Goal: Use online tool/utility: Utilize a website feature to perform a specific function

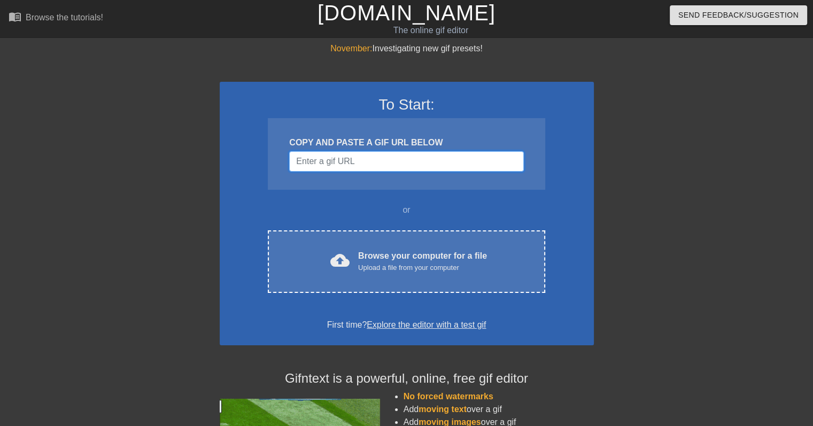
click at [374, 164] on input "Username" at bounding box center [406, 161] width 234 height 20
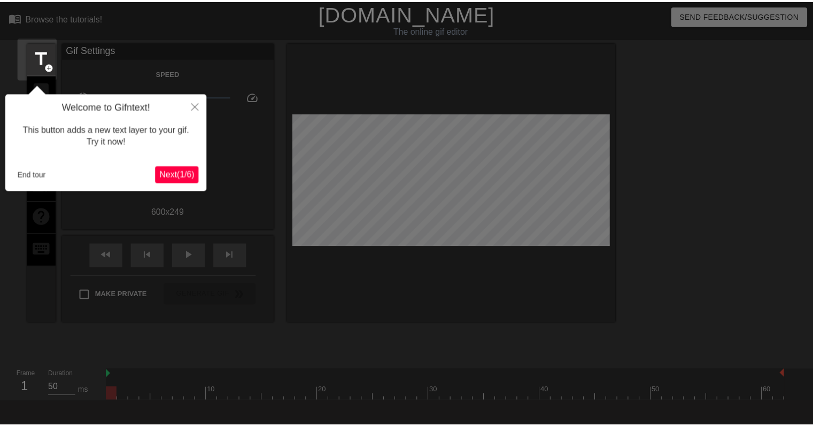
scroll to position [26, 0]
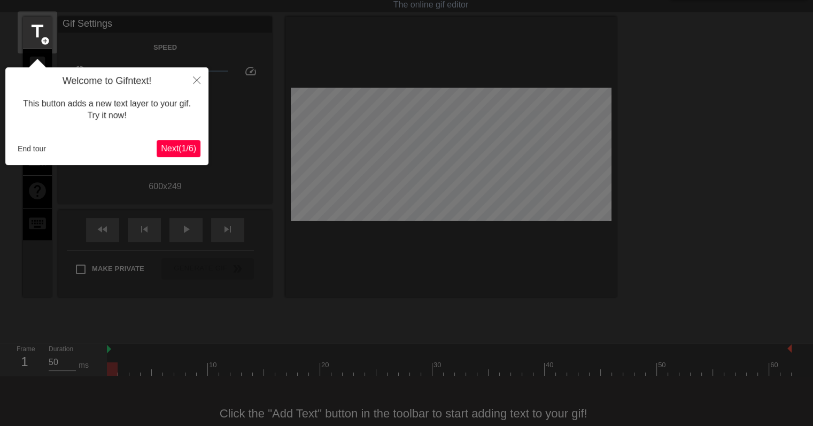
click at [186, 152] on span "Next ( 1 / 6 )" at bounding box center [178, 148] width 35 height 9
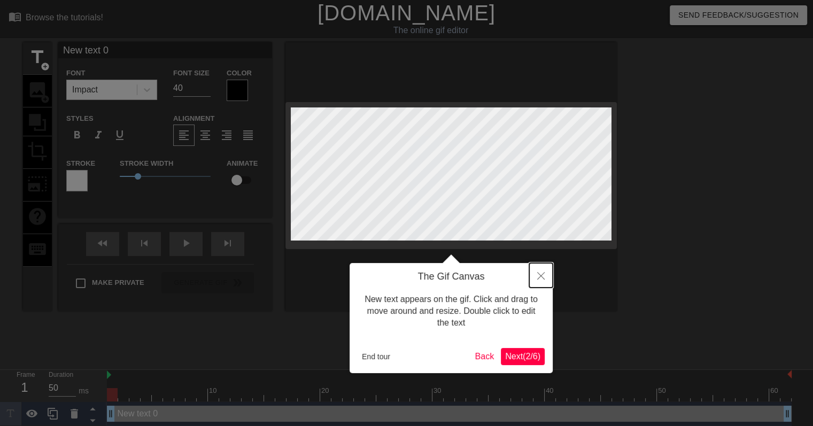
click at [545, 278] on button "Close" at bounding box center [541, 275] width 24 height 25
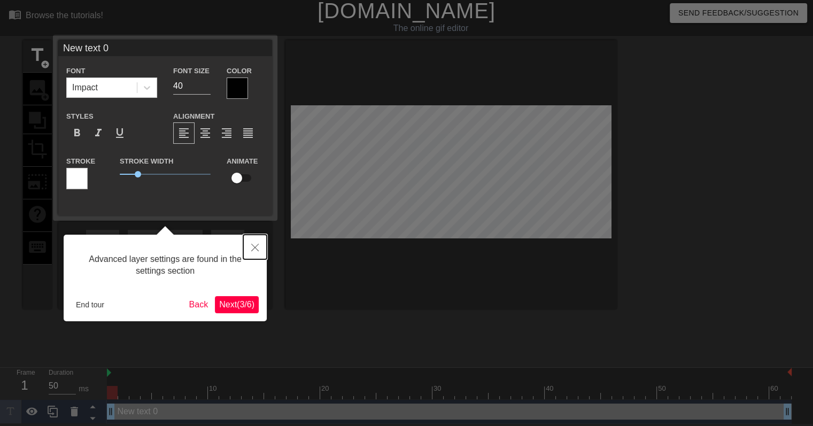
click at [254, 246] on icon "Close" at bounding box center [254, 247] width 7 height 7
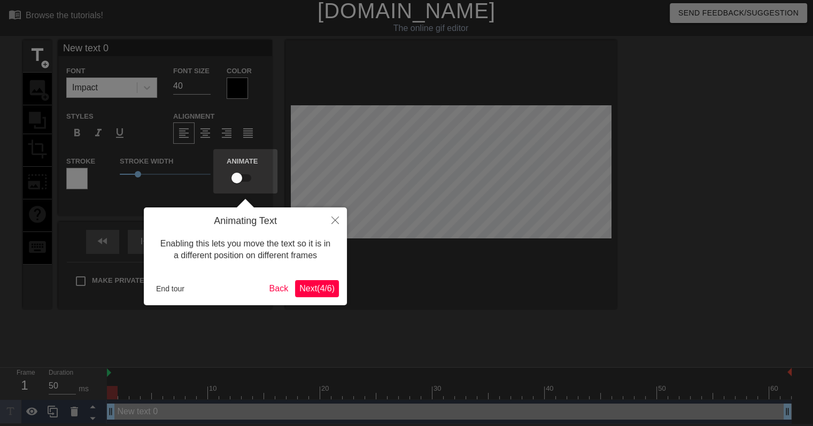
scroll to position [0, 0]
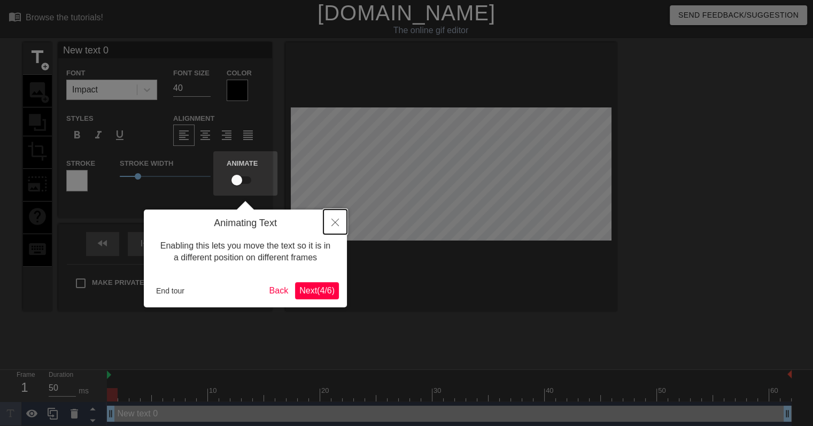
click at [334, 225] on icon "Close" at bounding box center [335, 222] width 7 height 7
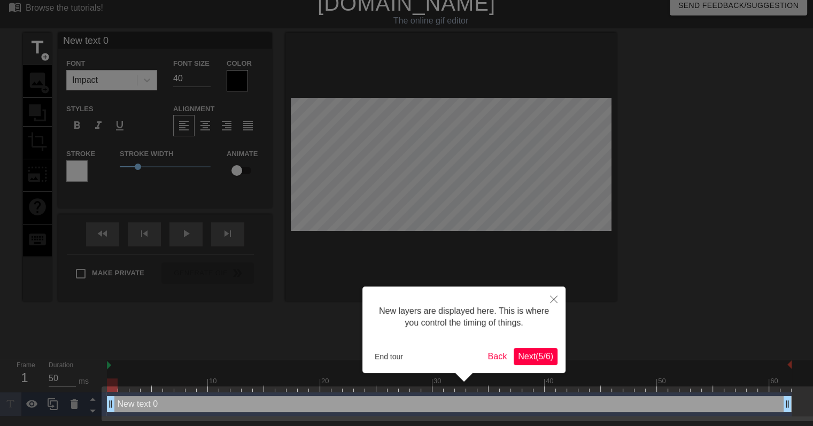
click at [540, 356] on span "Next ( 5 / 6 )" at bounding box center [535, 356] width 35 height 9
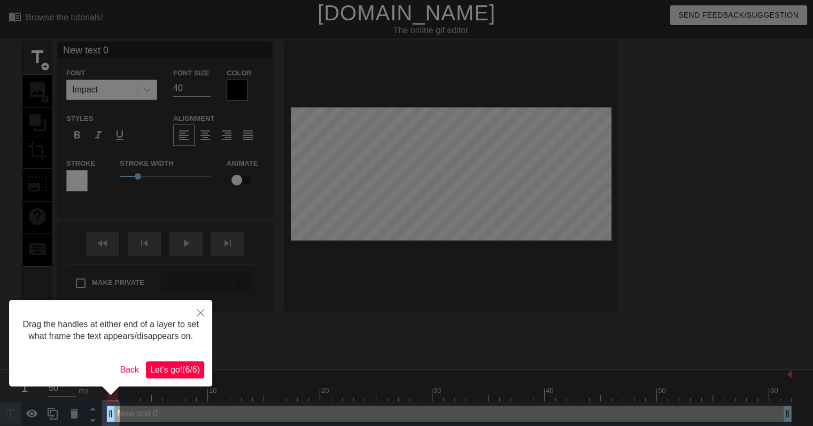
click at [181, 366] on span "Let's go! ( 6 / 6 )" at bounding box center [175, 369] width 50 height 9
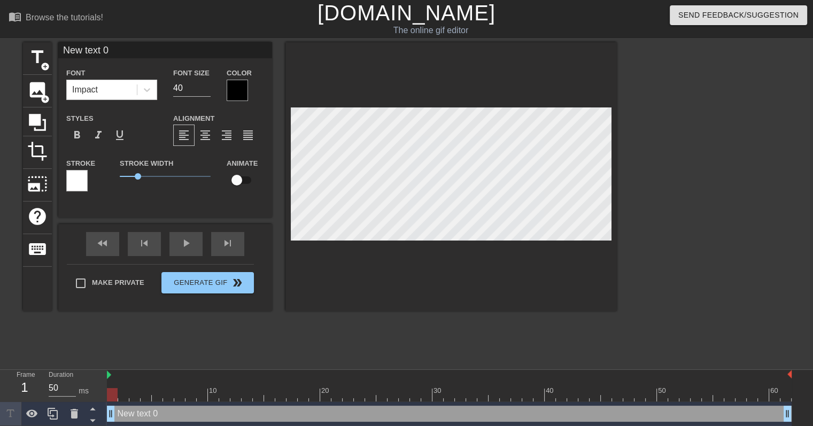
scroll to position [1, 3]
type input "New text"
type textarea "New text"
type input "New text"
type textarea "New text"
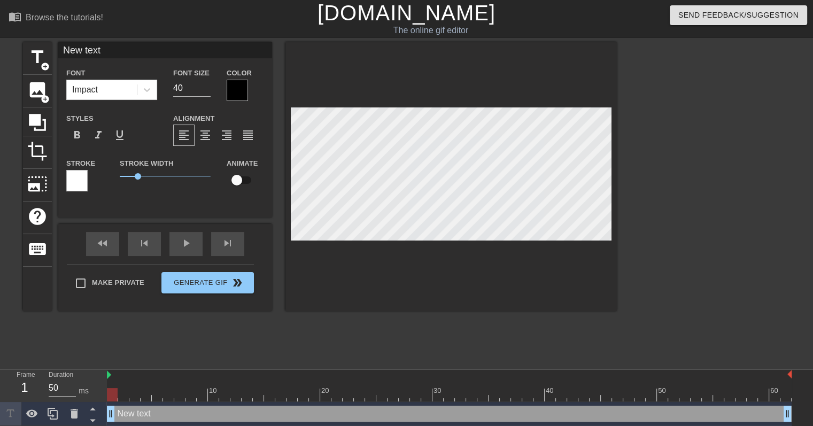
type input "New tex"
type textarea "New tex"
type input "New te"
type textarea "New te"
type input "New t"
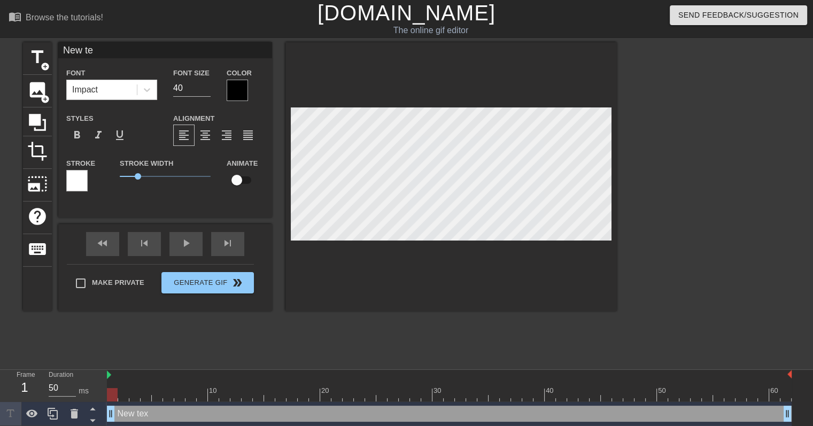
type textarea "New t"
type input "New"
type textarea "New"
type input "New"
type textarea "New"
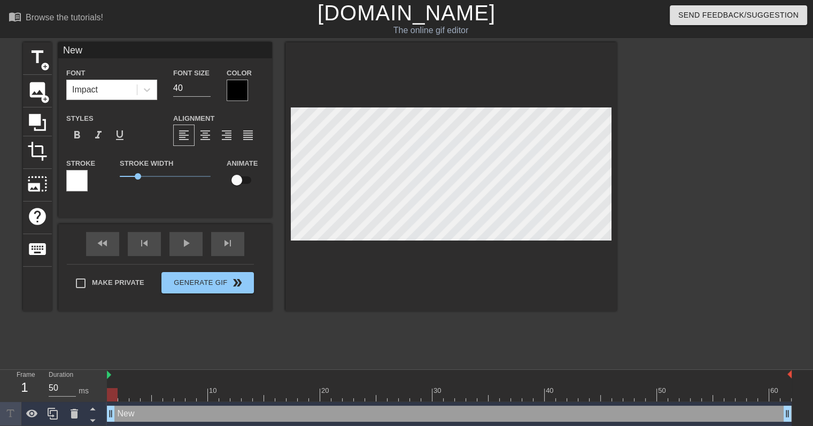
type input "Ne"
type textarea "Ne"
type input "N"
type textarea "N"
type input "z"
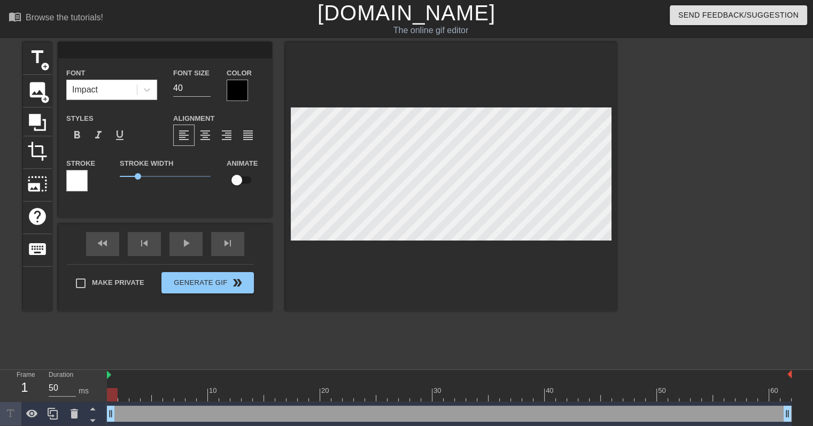
type textarea "z"
type input "z"
type textarea "z"
type input "z"
type textarea "z"
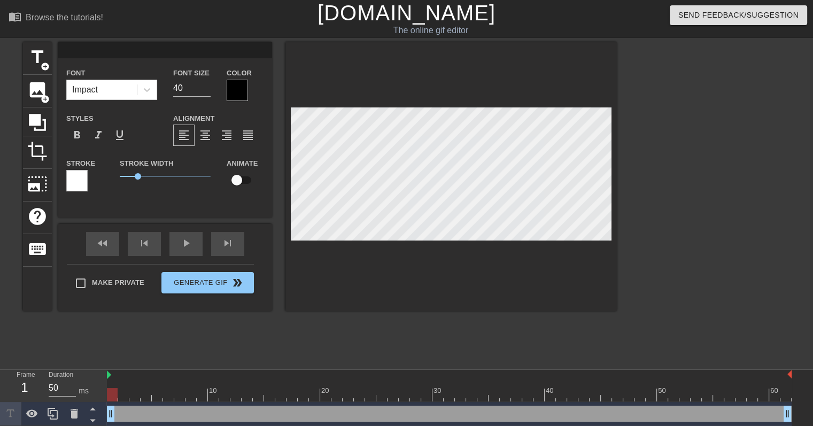
scroll to position [1, 1]
type input "ч"
type textarea "ч"
type input "я"
type textarea "я"
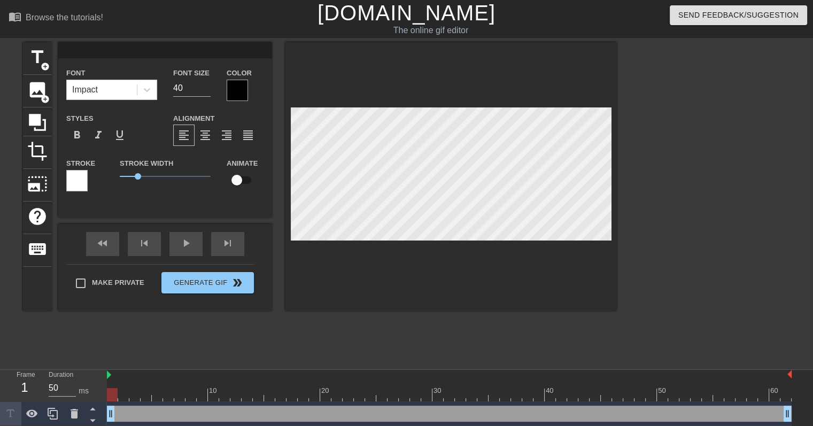
type input "я"
type textarea "я"
type input "я"
type textarea "я"
type input "я у"
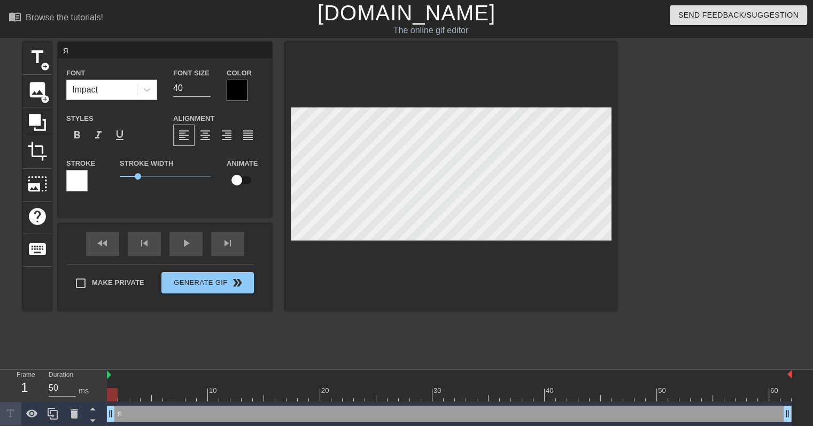
type textarea "я у"
type input "я уд"
type textarea "я уд"
type input "я у"
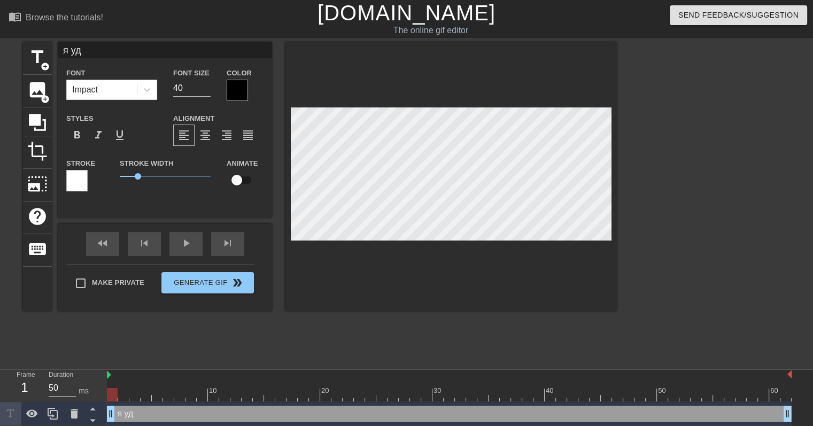
type textarea "я у"
type input "я"
type textarea "я"
type input "я"
type textarea "я"
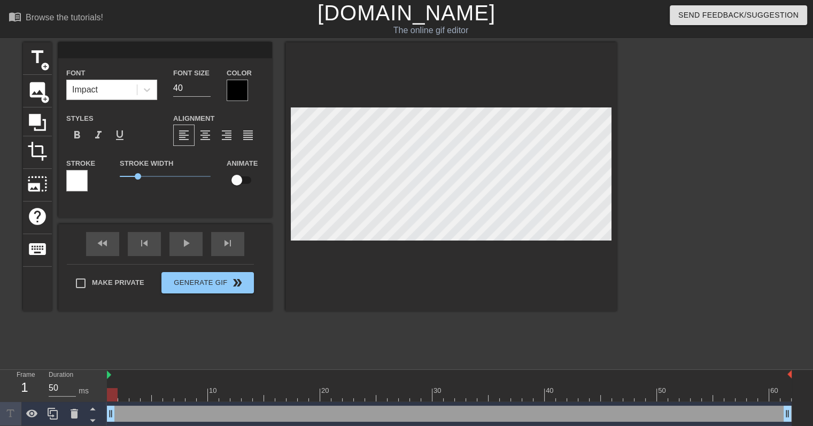
paste textarea "я удалю всё"
type input "я удалю всё"
type textarea "я удалю всё"
type input "я удалю всё п"
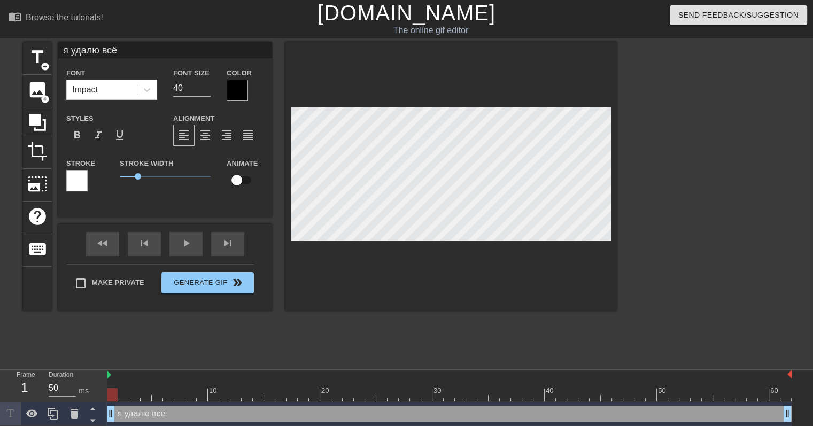
type textarea "я удалю всё п"
type input "я удалю всё по"
type textarea "я удалю всё по"
type input "я удалю всё пор"
type textarea "я удалю всё пор"
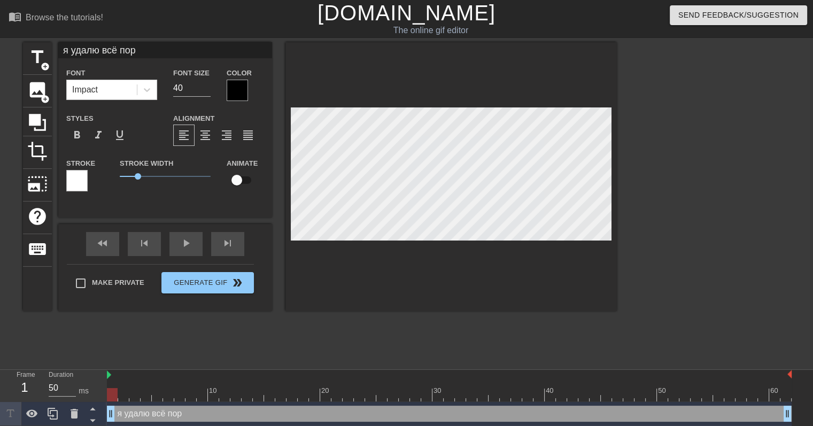
type input "я удалю всё порн"
type textarea "я удалю всё порн"
type input "я удалю всё порно"
type textarea "я удалю всё порно"
type input "я удалю всё порноб"
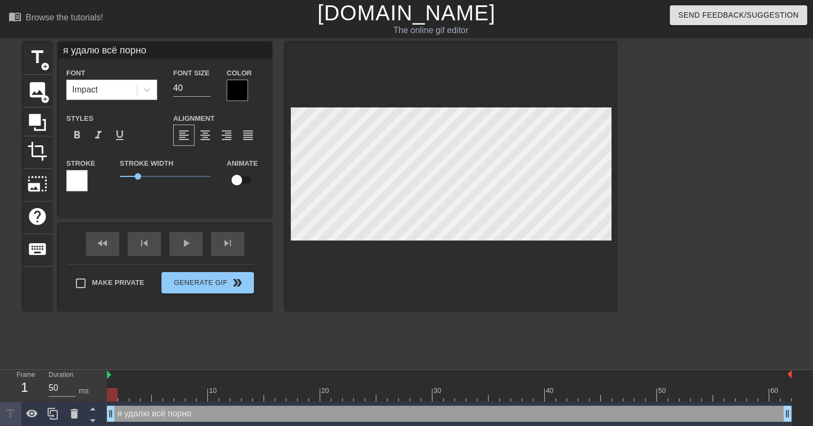
type textarea "я удалю всё порноб"
type input "я удалю всё порнобо"
type textarea "я удалю всё порнобо"
type input "я удалю всё порнобон"
type textarea "я удалю всё порнобон"
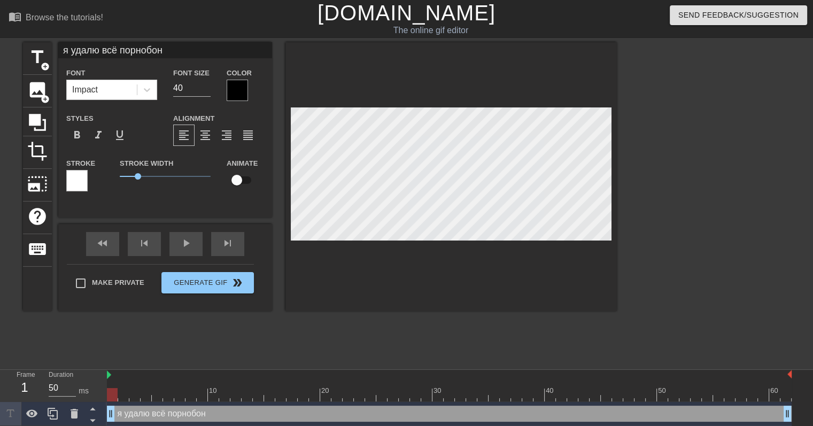
type input "я удалю всё порнобона"
type textarea "я удалю всё порнобона"
type input "я удалю всё порнобон"
type textarea "я удалю всё порнобон"
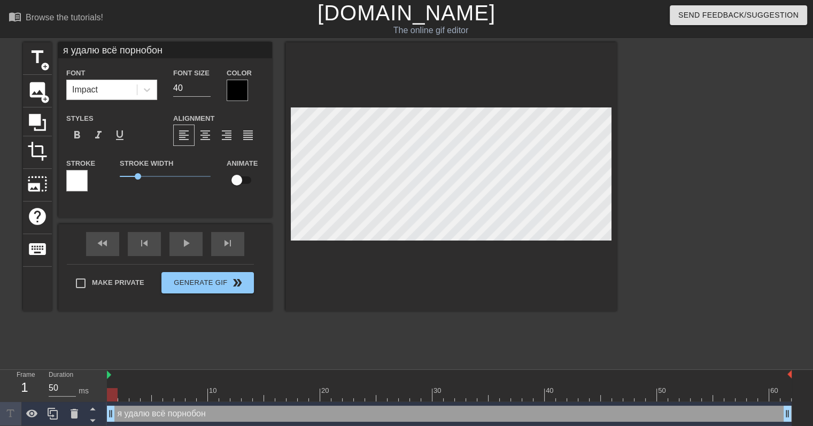
type input "я удалю всё порнобо"
type textarea "я удалю всё порнобо"
type input "я удалю всё порноб"
type textarea "я удалю всё порноб"
type input "я удалю всё порно"
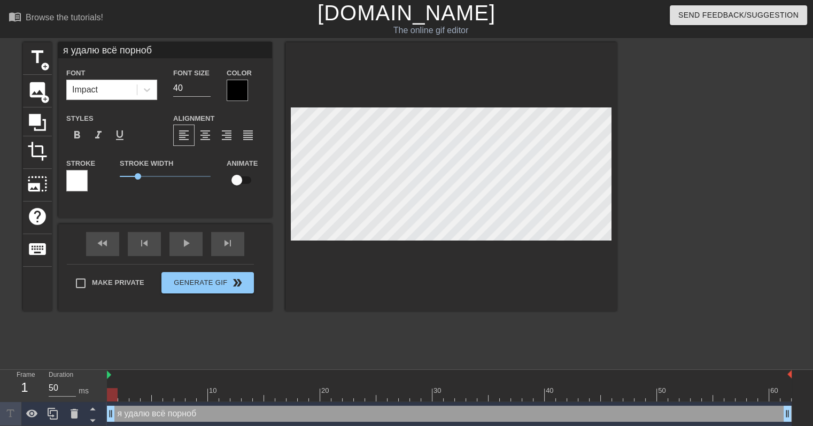
type textarea "я удалю всё порно"
type input "я удалю всё порно"
type textarea "я удалю всё порно"
type input "я удалю всё порно б"
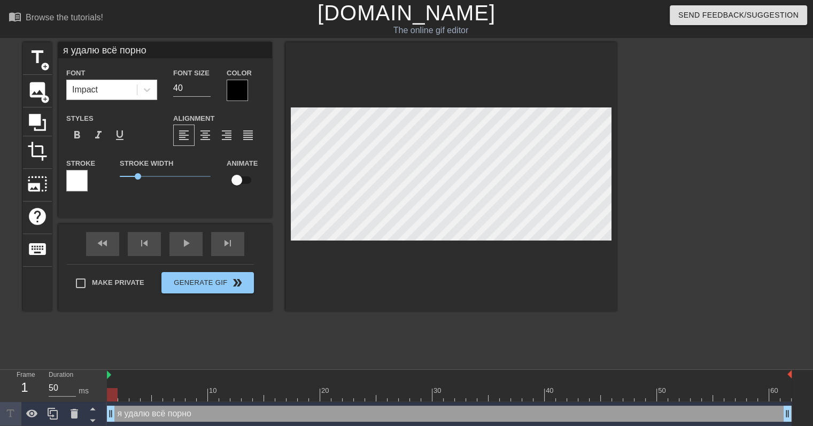
type textarea "я удалю всё порно б"
type input "я удалю всё порно бо"
type textarea "я удалю всё порно бо"
type input "я удалю всё порно бон"
type textarea "я удалю всё порно бон"
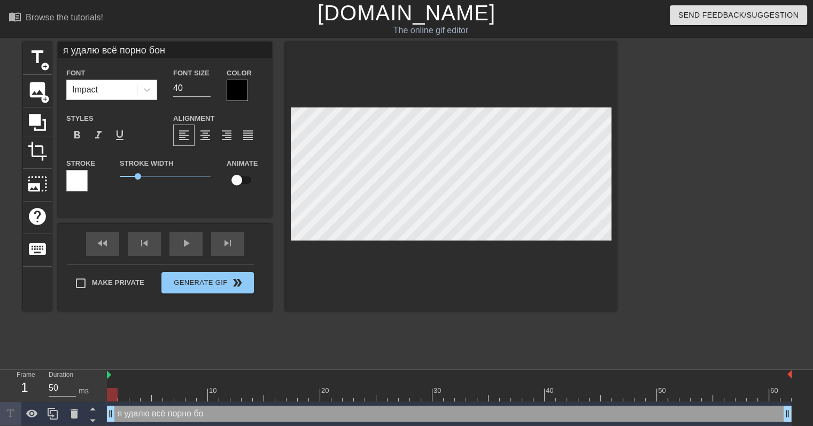
scroll to position [1, 6]
type input "я удалю всё порно бона"
type textarea "я удалю всё порно бона"
type input "я удалю вс порно бона"
type textarea "я удалю вс порно бона"
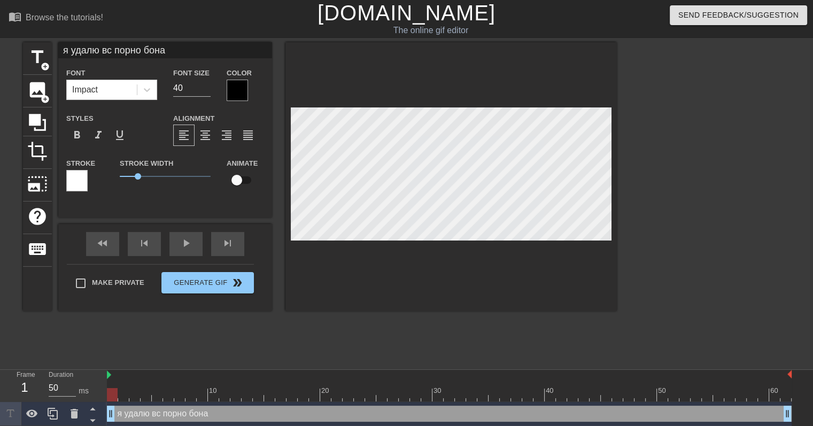
type input "я удалю в порно бона"
type textarea "я удалю в порно бона"
type input "я удалю порно бона"
type textarea "я удалю порно бона"
type input "я удалю порно бона"
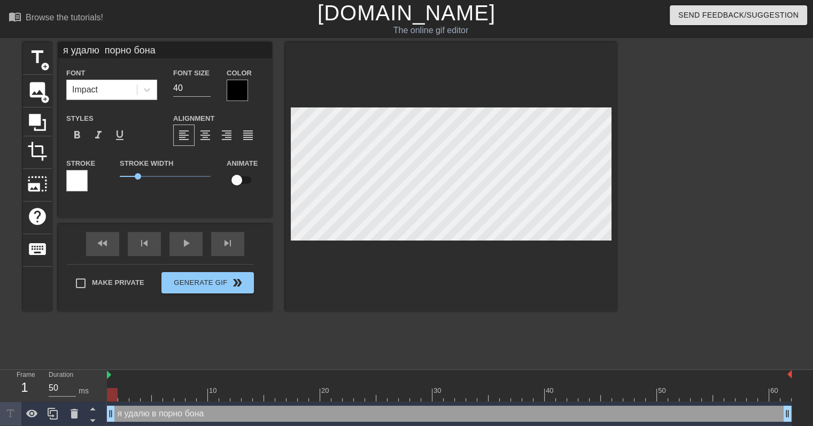
type textarea "я удалю порно бона"
type input "я удал порно бона"
type textarea "я удал порно бона"
type input "я уда порно бона"
type textarea "я уда порно бона"
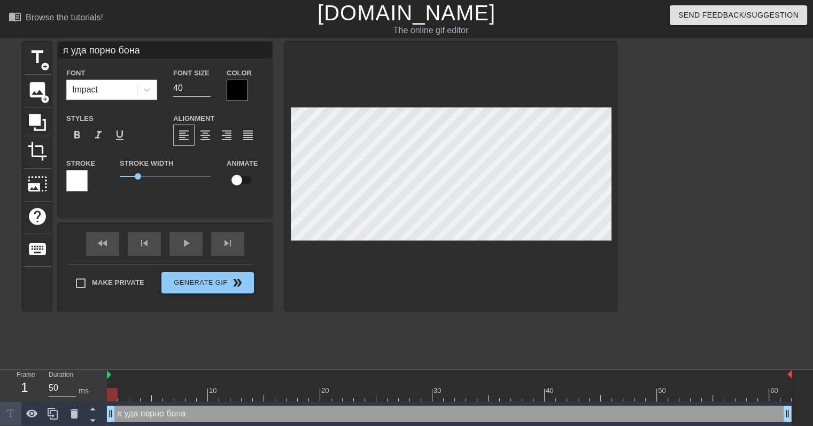
type input "я уд порно бона"
type textarea "я уд порно бона"
type input "я у порно бона"
type textarea "я у порно бона"
type input "я порно бона"
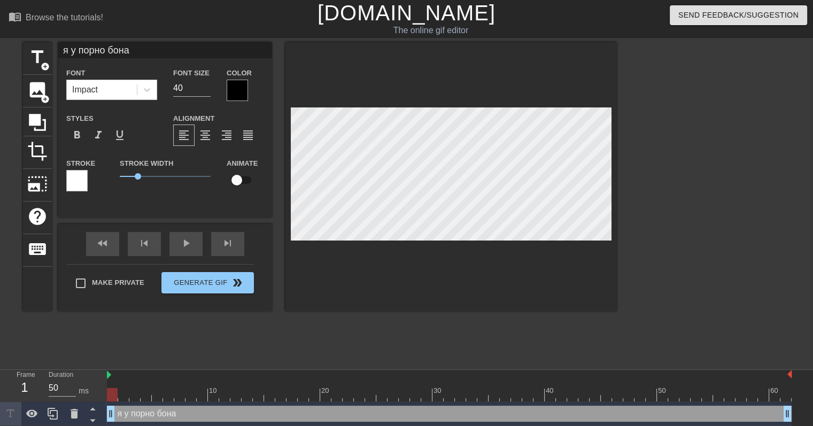
type textarea "я порно бона"
type input "я порно бона"
type textarea "я порно бона"
type input "порно бона"
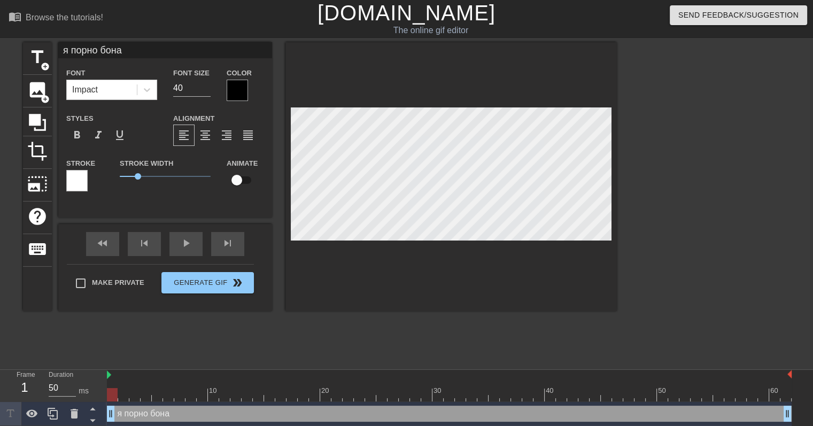
type textarea "порно бона"
type input "п порно бона"
type textarea "п порно бона"
type input "пу порно бона"
type textarea "пу порно бона"
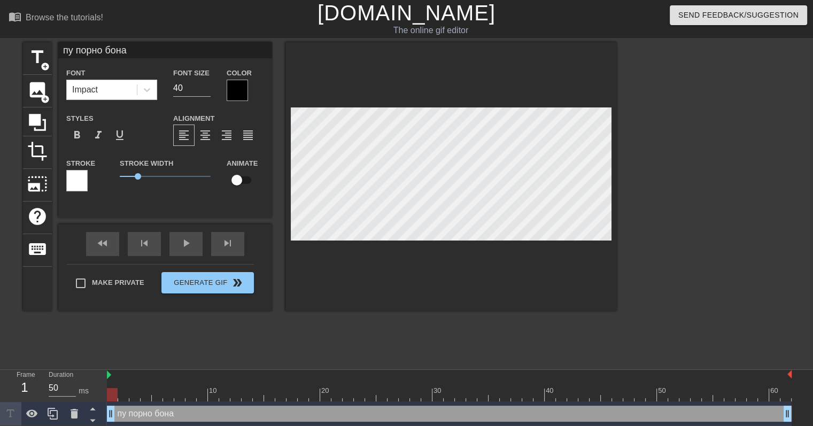
type input "пус порно бона"
type textarea "пус порно бона"
type input "пуст порно бона"
type textarea "пуст порно бона"
type input "пусть порно бона"
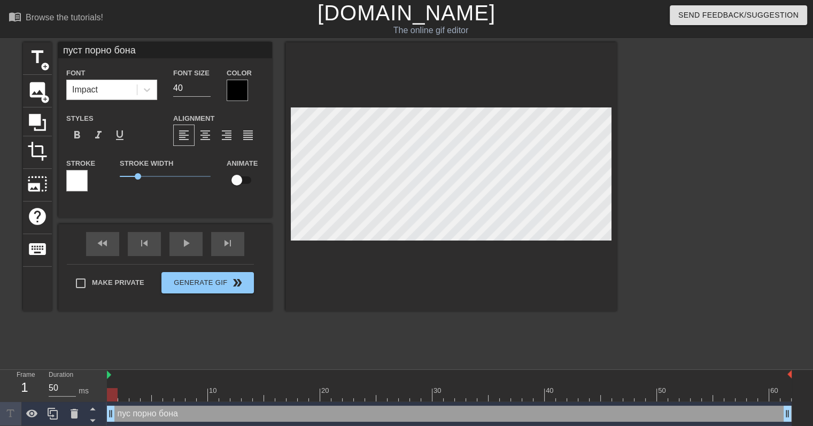
type textarea "пусть порно бона"
type input "пусть порно бона"
type textarea "пусть порно бона"
type input "пусть в порно бона"
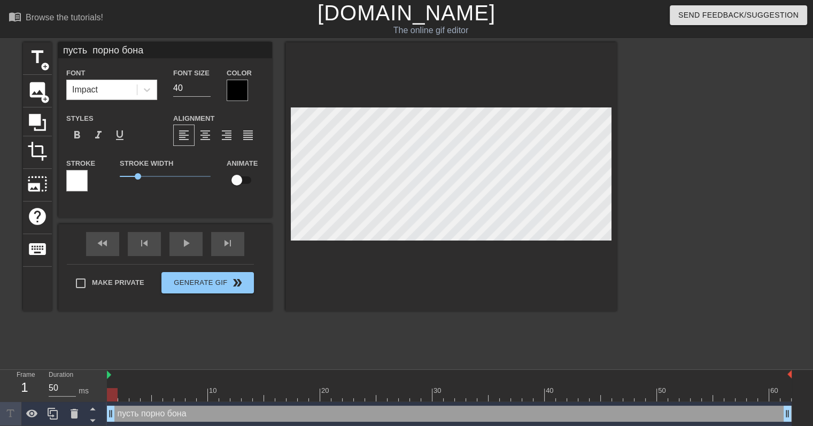
type textarea "пусть в порно бона"
type input "пусть вс порно бона"
type textarea "пусть вс порно бона"
type input "пусть всё порно бона"
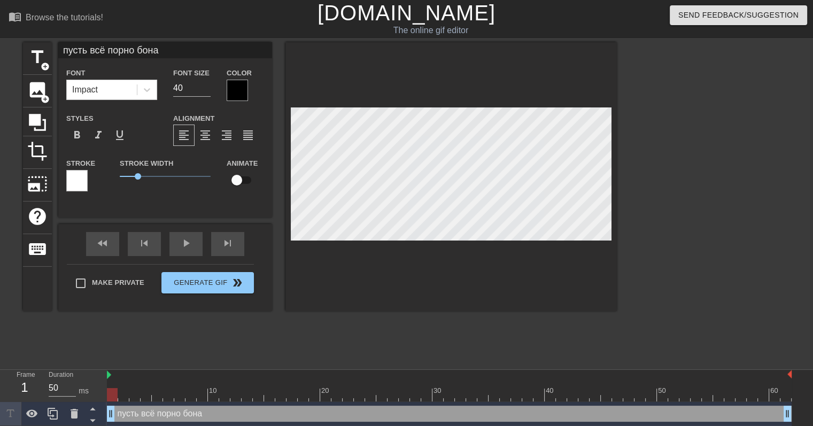
type textarea "пусть всё порно бона"
type input "пусть всё порно бона"
type textarea "пусть всё порно бона"
type input "пусть всё порно бона и"
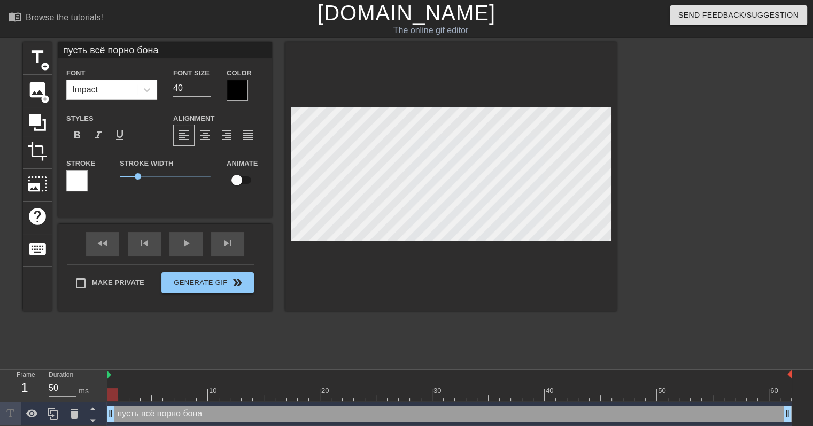
type textarea "пусть всё порно бона и"
type input "пусть всё порно бона ис"
type textarea "пусть всё порно бона ис"
type input "пусть всё порно бона исч"
type textarea "пусть всё порно бона исч"
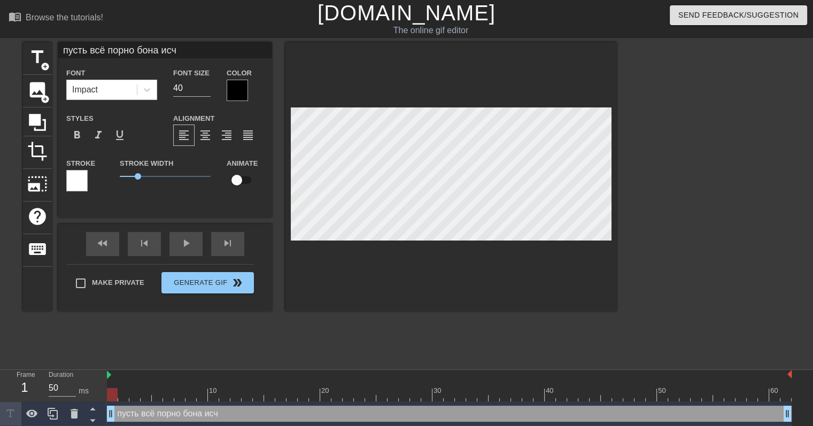
type input "пусть всё порно бона исче"
type textarea "пусть всё порно бона исче"
type input "пусть всё порно бона исчез"
type textarea "пусть всё порно бона исчез"
type input "пусть всё порно бона исчезн"
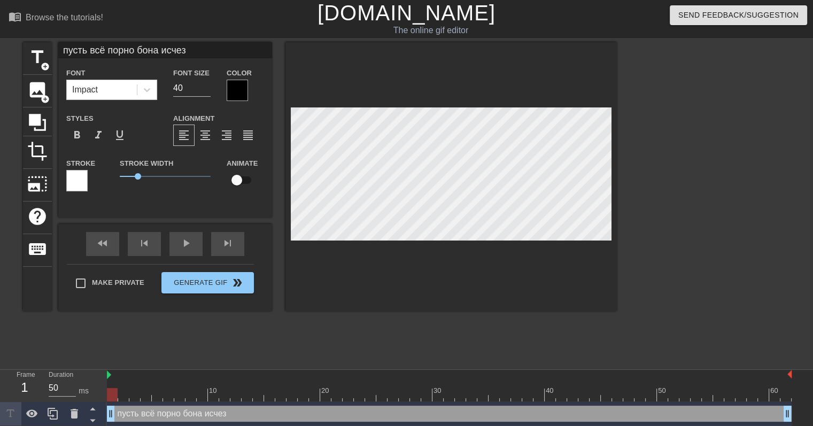
type textarea "пусть всё порно бона исчезн"
type input "пусть всё порно бона исчезне"
type textarea "пусть всё порно бона исчезне"
type input "пусть всё порно бона исчезнет"
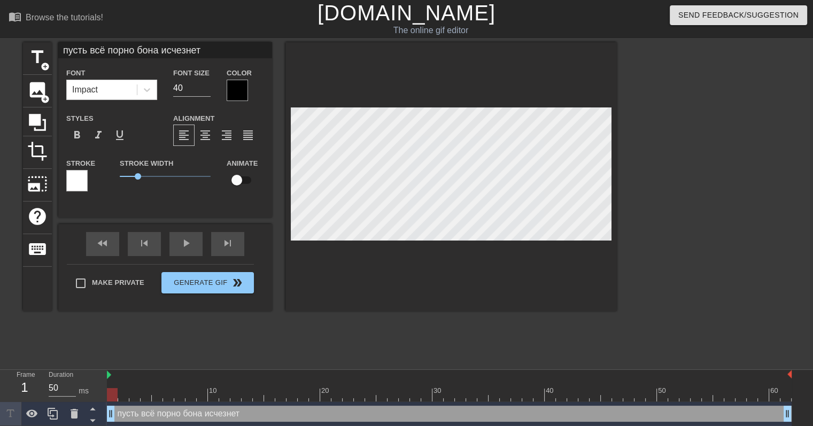
type textarea "пусть всё порно бона исчезнет"
type input "40"
drag, startPoint x: 111, startPoint y: 394, endPoint x: 123, endPoint y: 400, distance: 13.6
click at [129, 400] on div at bounding box center [134, 394] width 11 height 13
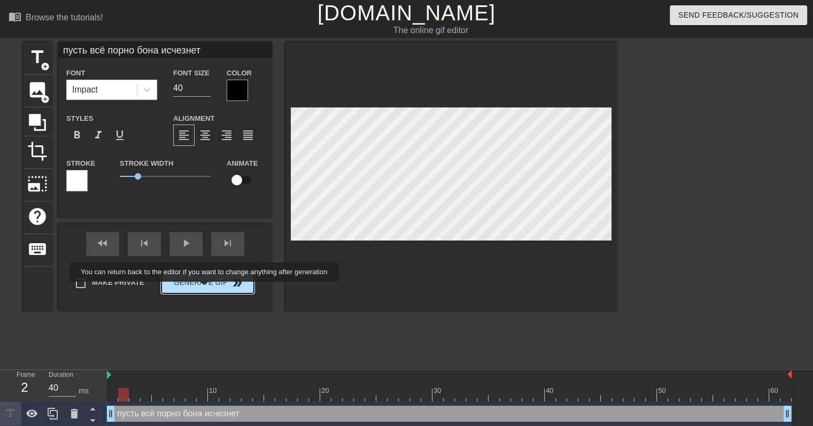
click at [205, 288] on span "Generate Gif double_arrow" at bounding box center [208, 282] width 84 height 13
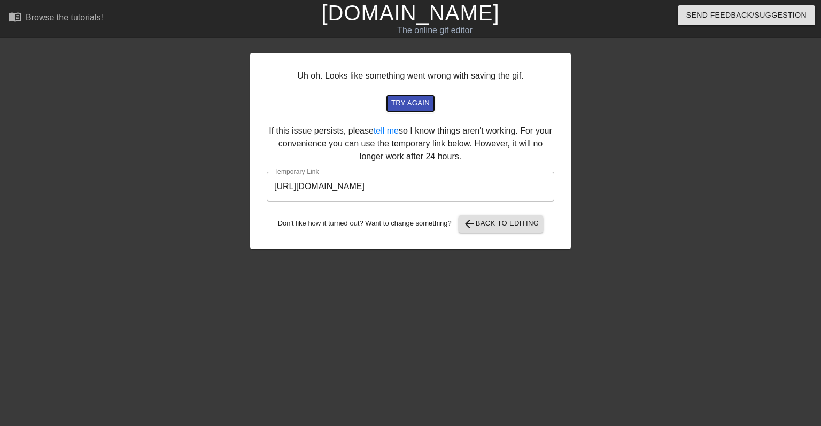
click at [416, 96] on button "try again" at bounding box center [410, 103] width 47 height 17
drag, startPoint x: 263, startPoint y: 130, endPoint x: 468, endPoint y: 160, distance: 208.0
click at [468, 160] on div "Uh oh. Looks like something went wrong with saving the gif. try again If this i…" at bounding box center [410, 151] width 321 height 196
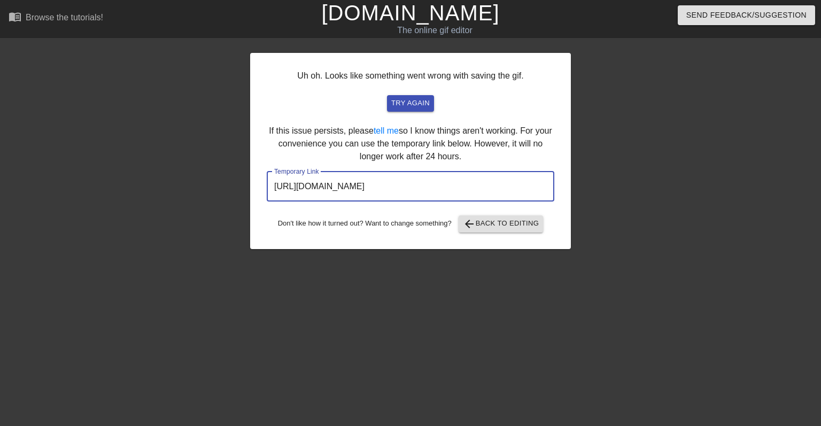
drag, startPoint x: 495, startPoint y: 186, endPoint x: 273, endPoint y: 182, distance: 222.0
click at [273, 182] on input "[URL][DOMAIN_NAME]" at bounding box center [411, 187] width 288 height 30
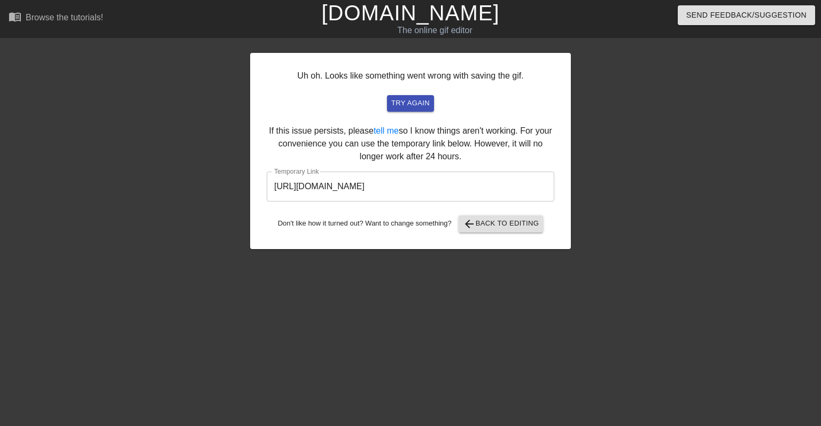
click at [291, 89] on div "Uh oh. Looks like something went wrong with saving the gif. try again If this i…" at bounding box center [410, 151] width 321 height 196
click at [498, 228] on span "arrow_back Back to Editing" at bounding box center [501, 224] width 76 height 13
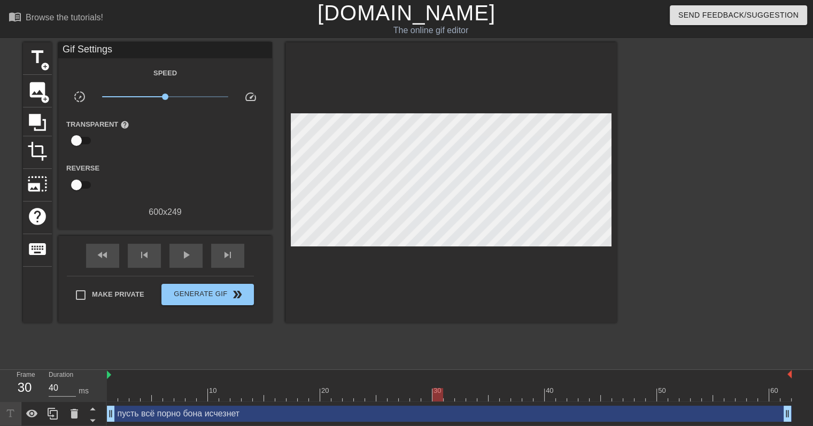
drag, startPoint x: 312, startPoint y: 390, endPoint x: 435, endPoint y: 406, distance: 123.6
click at [435, 404] on div "10 20 30 40 50 60 пусть всё порно бона исчезнет drag_handle drag_handle" at bounding box center [460, 398] width 706 height 56
click at [435, 411] on div "пусть всё порно бона исчезнет drag_handle drag_handle" at bounding box center [449, 414] width 685 height 16
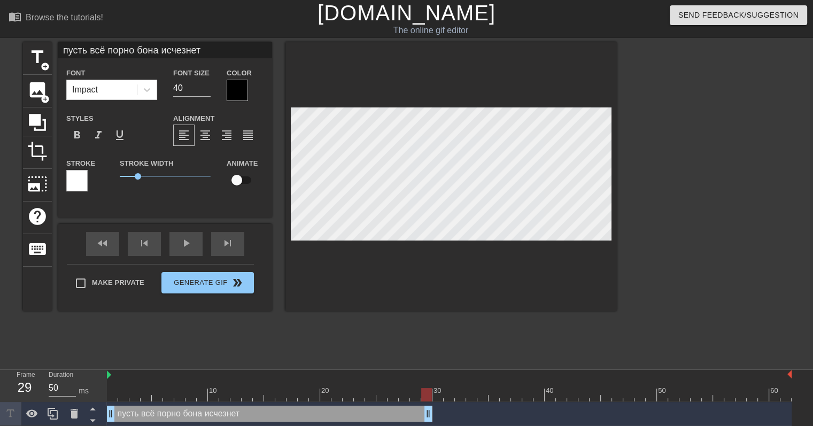
drag, startPoint x: 791, startPoint y: 413, endPoint x: 437, endPoint y: 421, distance: 354.1
click at [437, 421] on div "пусть всё порно бона исчезнет drag_handle drag_handle" at bounding box center [449, 414] width 685 height 16
drag, startPoint x: 429, startPoint y: 396, endPoint x: 519, endPoint y: 395, distance: 89.8
click at [519, 395] on div at bounding box center [516, 394] width 11 height 13
drag, startPoint x: 426, startPoint y: 412, endPoint x: 538, endPoint y: 412, distance: 112.3
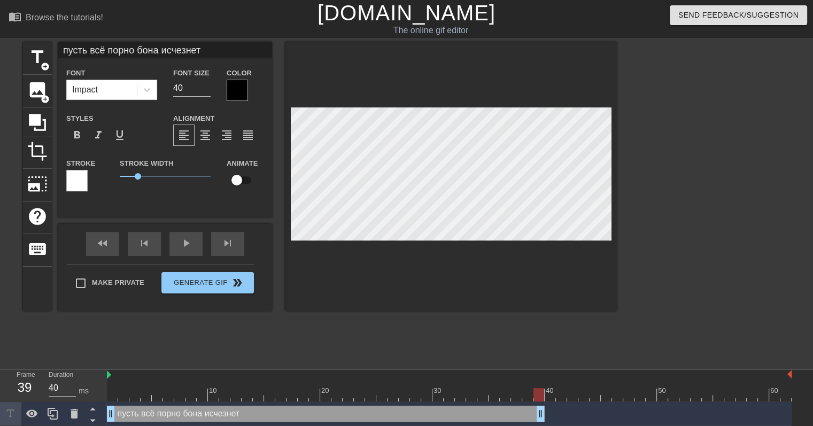
drag, startPoint x: 535, startPoint y: 394, endPoint x: 539, endPoint y: 403, distance: 9.3
click at [539, 403] on div "10 20 30 40 50 60 пусть всё порно бона исчезнет drag_handle drag_handle" at bounding box center [460, 398] width 706 height 56
type input "40"
drag, startPoint x: 542, startPoint y: 408, endPoint x: 514, endPoint y: 407, distance: 28.3
drag, startPoint x: 367, startPoint y: 364, endPoint x: 398, endPoint y: 369, distance: 31.5
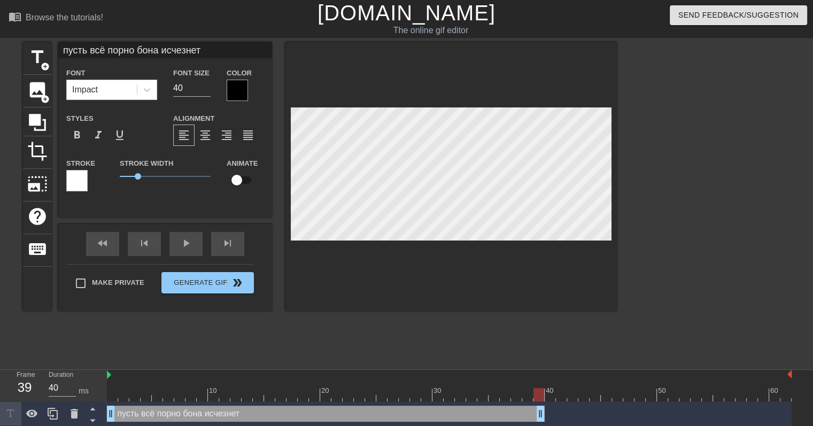
click at [368, 364] on div "menu_book Browse the tutorials! [DOMAIN_NAME] The online gif editor Send Feedba…" at bounding box center [406, 213] width 813 height 426
